Goal: Information Seeking & Learning: Learn about a topic

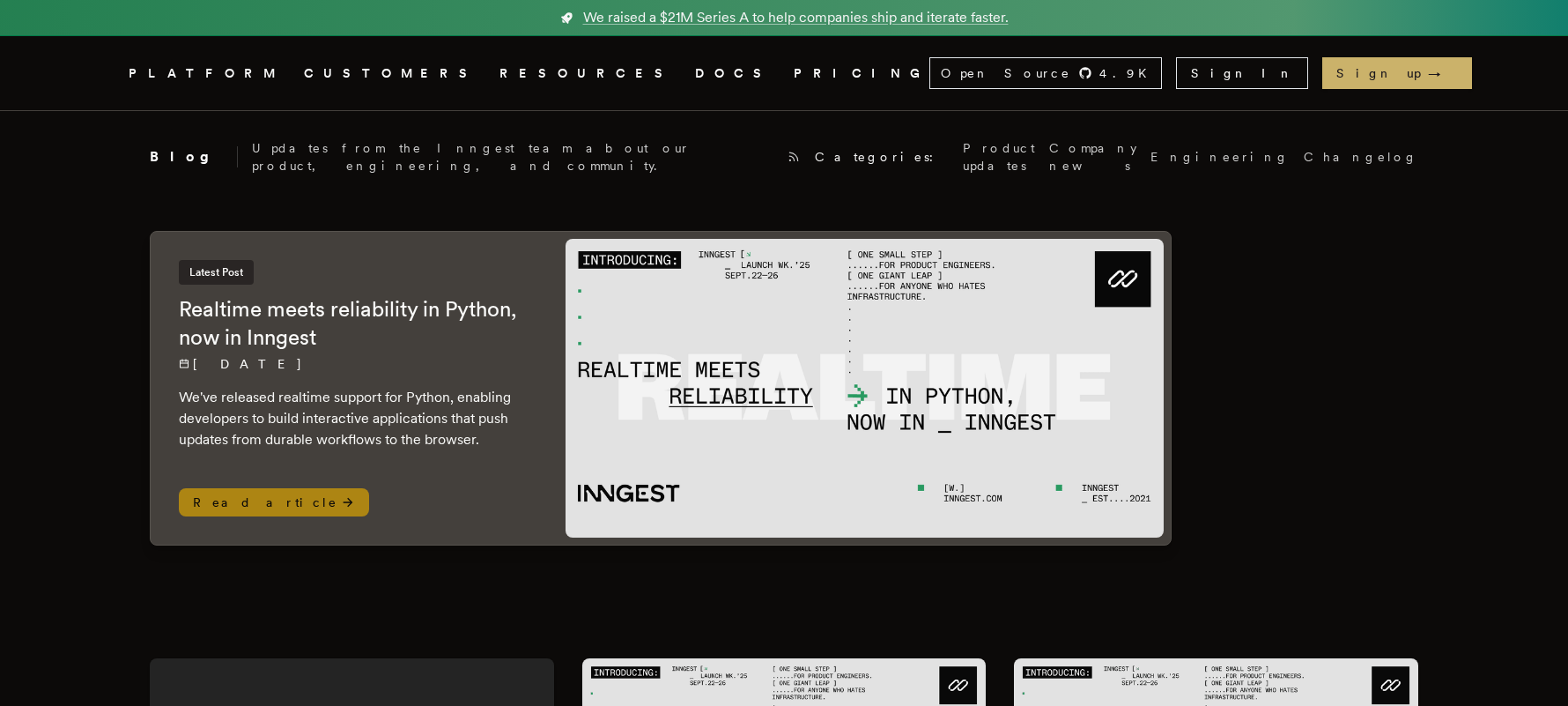
drag, startPoint x: 0, startPoint y: 0, endPoint x: 367, endPoint y: 323, distance: 488.9
click at [367, 323] on h2 "Realtime meets reliability in Python, now in Inngest" at bounding box center [355, 324] width 352 height 56
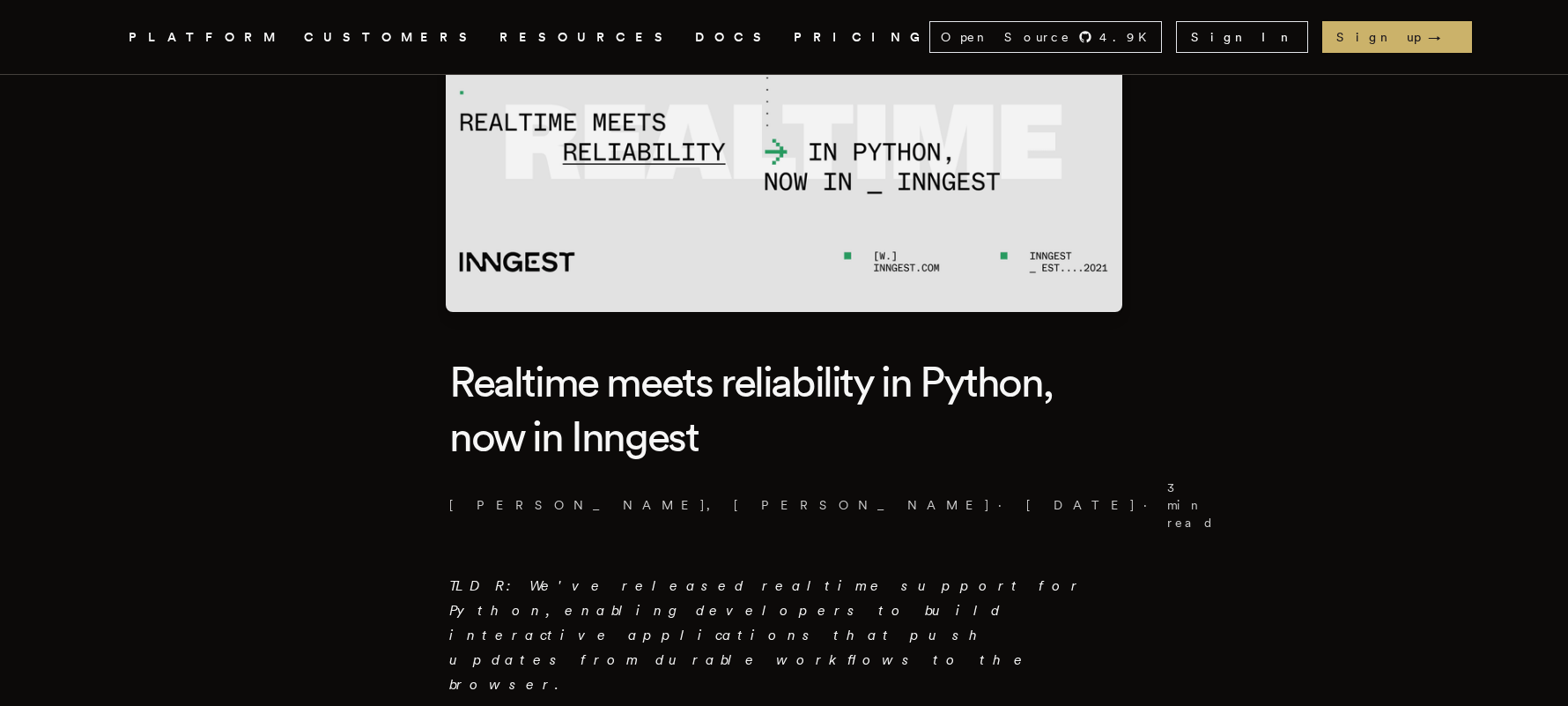
scroll to position [202, 0]
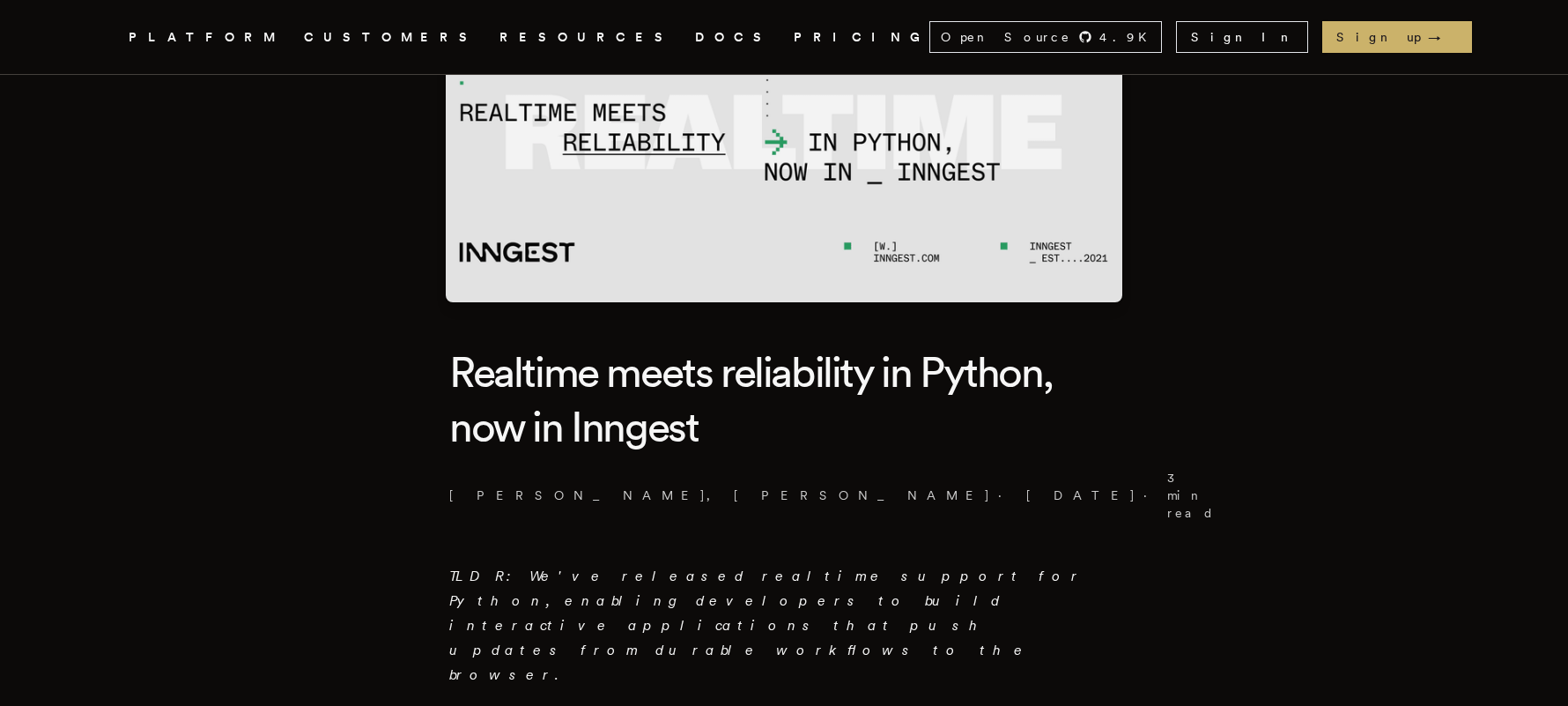
click at [492, 475] on p "Keoni Murray , Dan Farrelly · 9/26/2025 · 3 min read" at bounding box center [784, 495] width 670 height 53
click at [734, 486] on link "Dan Farrelly" at bounding box center [862, 495] width 258 height 18
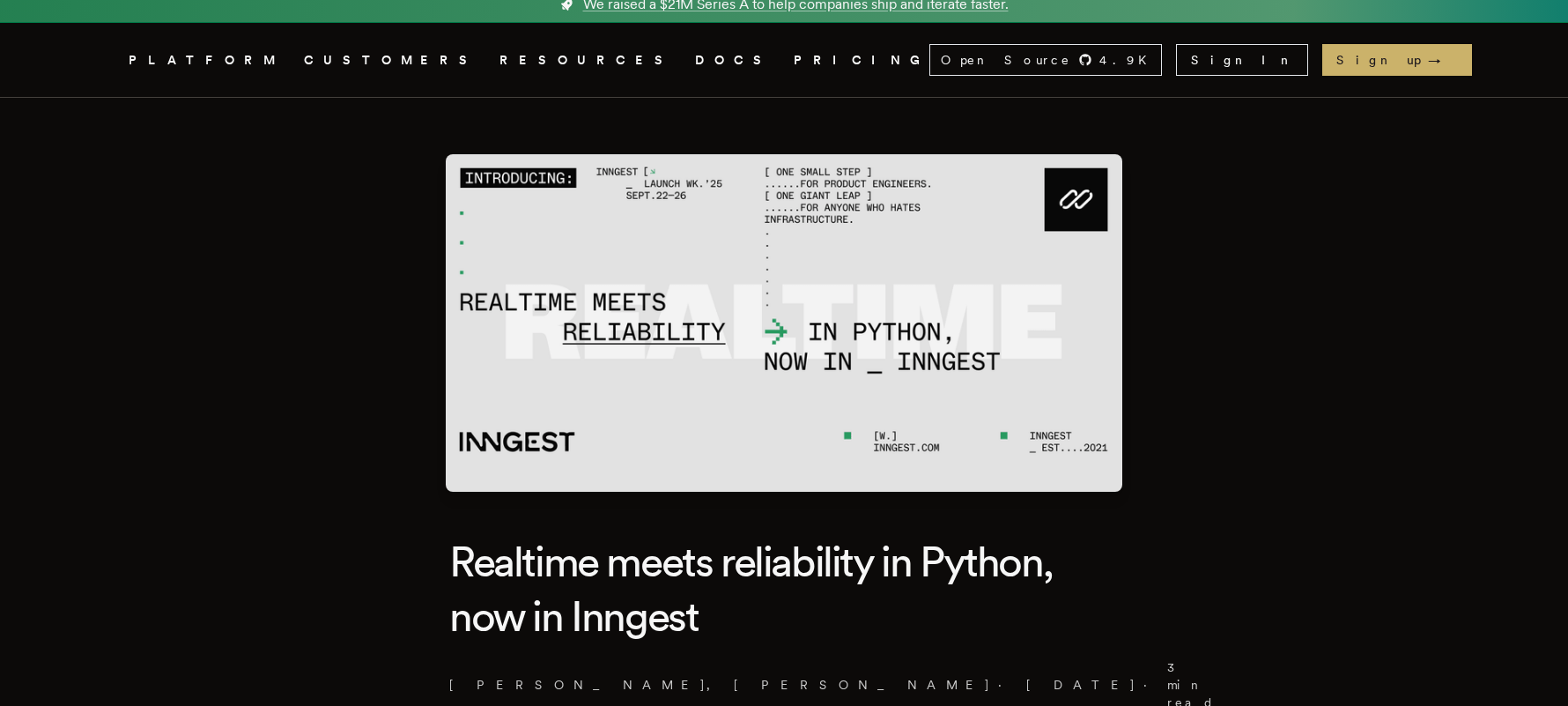
scroll to position [10, 0]
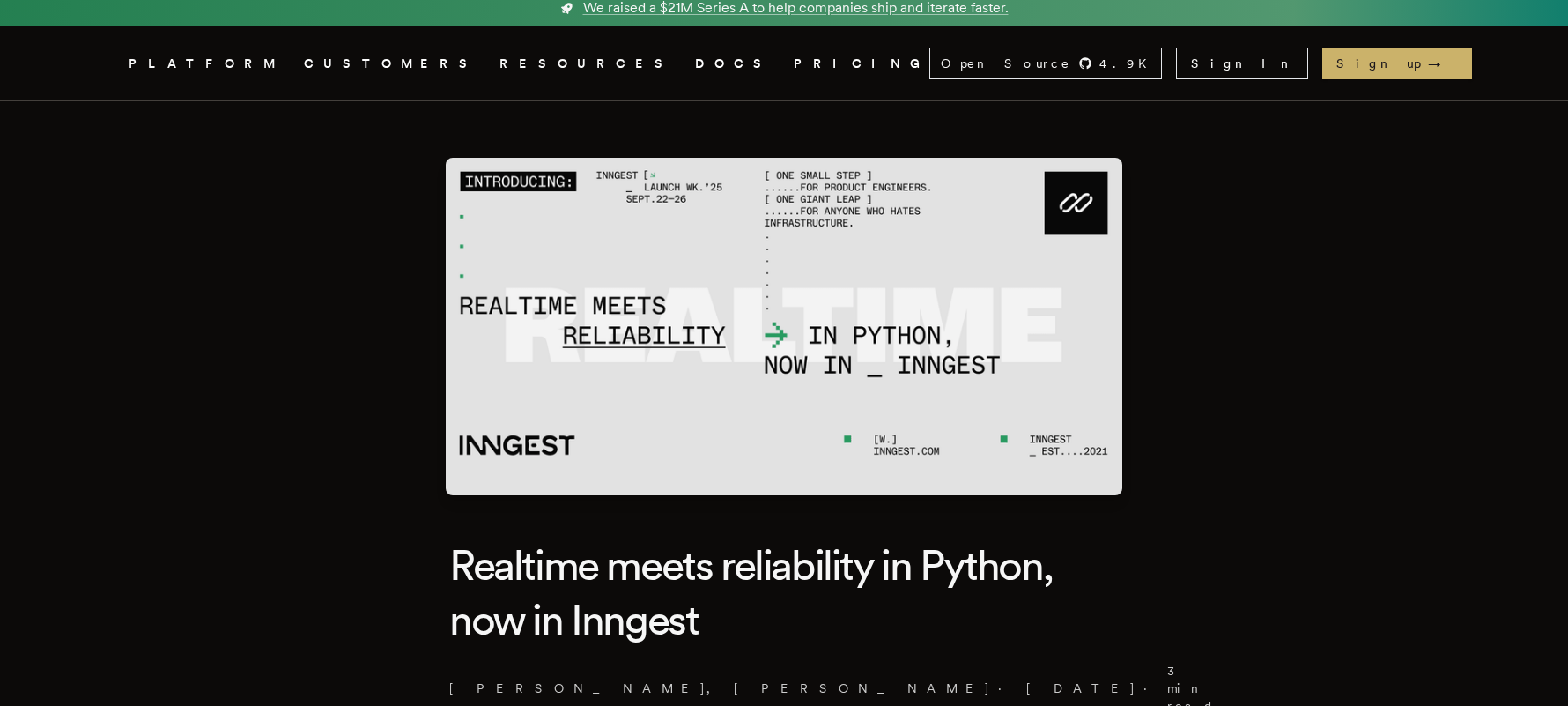
click at [695, 68] on link "DOCS" at bounding box center [734, 63] width 78 height 22
